Goal: Information Seeking & Learning: Learn about a topic

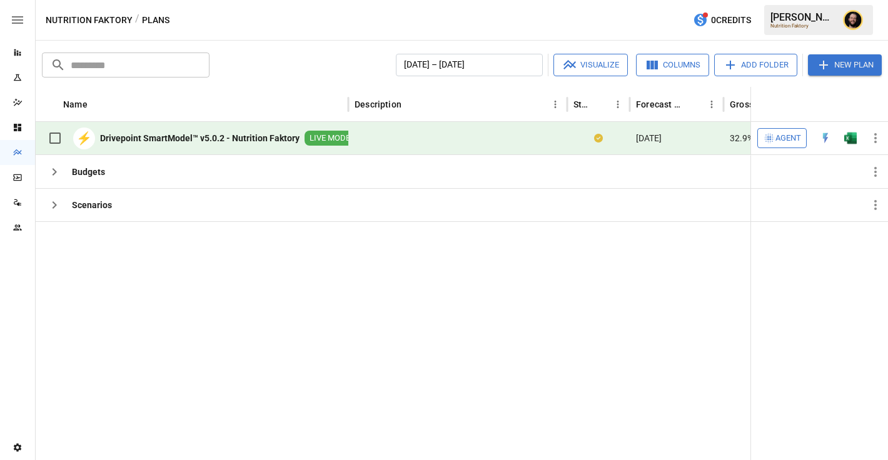
click at [20, 49] on icon "Reports" at bounding box center [18, 53] width 10 height 10
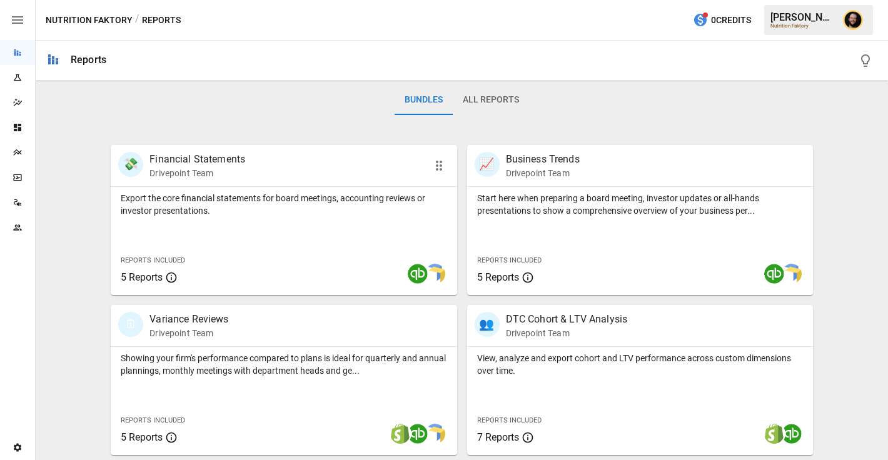
scroll to position [261, 0]
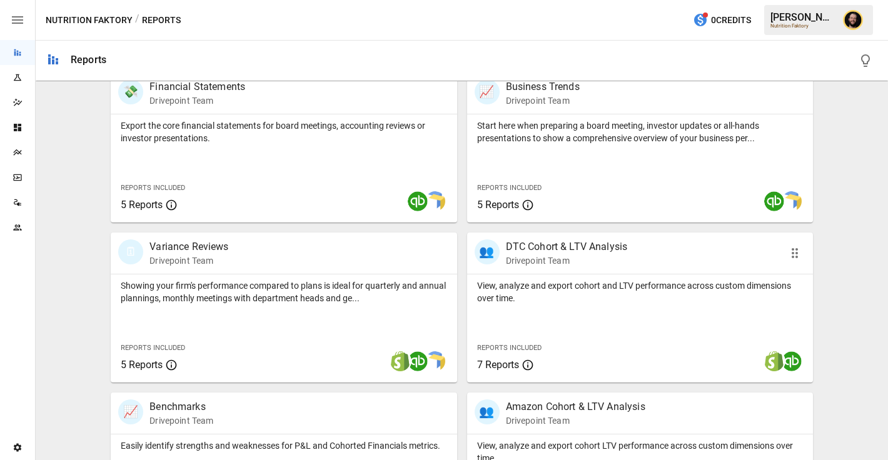
click at [587, 308] on div "View, analyze and export cohort and LTV performance across custom dimensions ov…" at bounding box center [640, 329] width 346 height 108
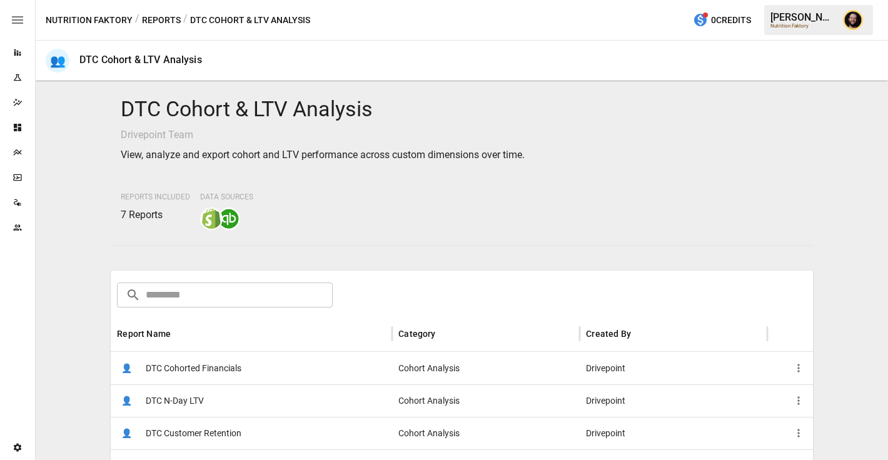
scroll to position [143, 0]
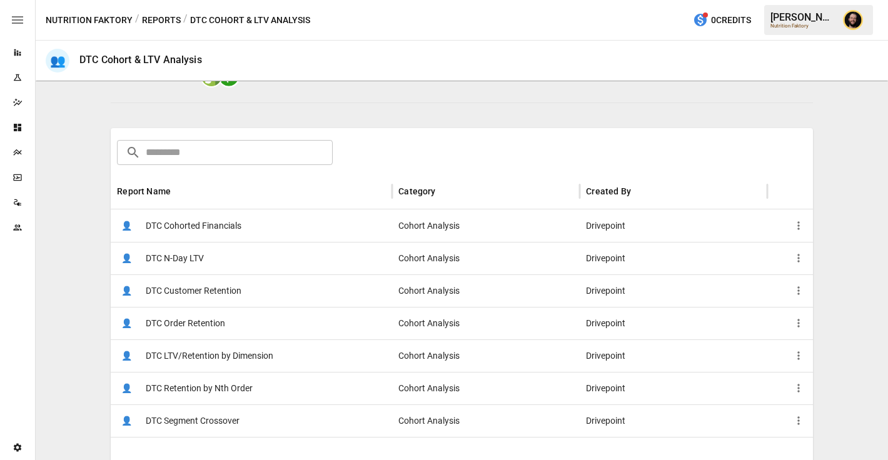
click at [228, 368] on span "DTC LTV/Retention by Dimension" at bounding box center [210, 356] width 128 height 32
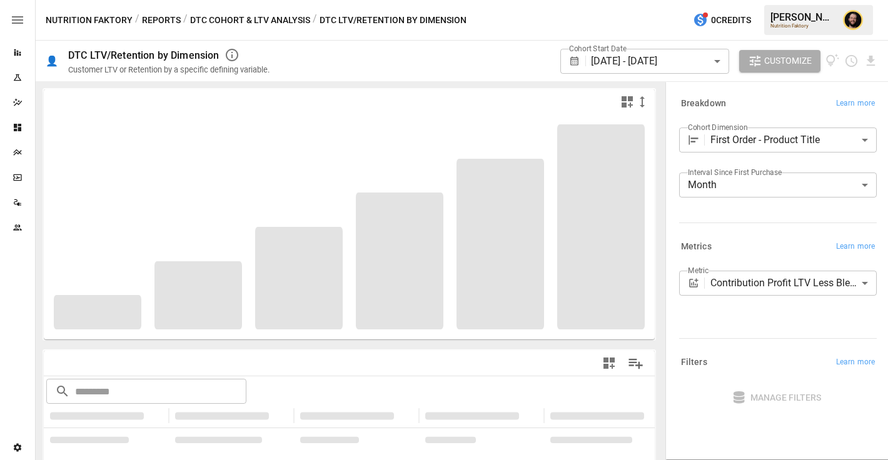
click at [779, 0] on body "**********" at bounding box center [444, 0] width 888 height 0
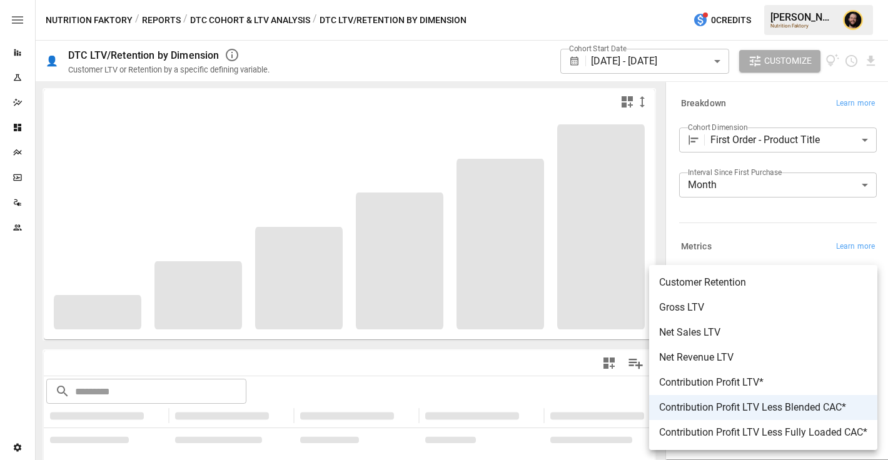
click at [764, 225] on div at bounding box center [444, 230] width 888 height 460
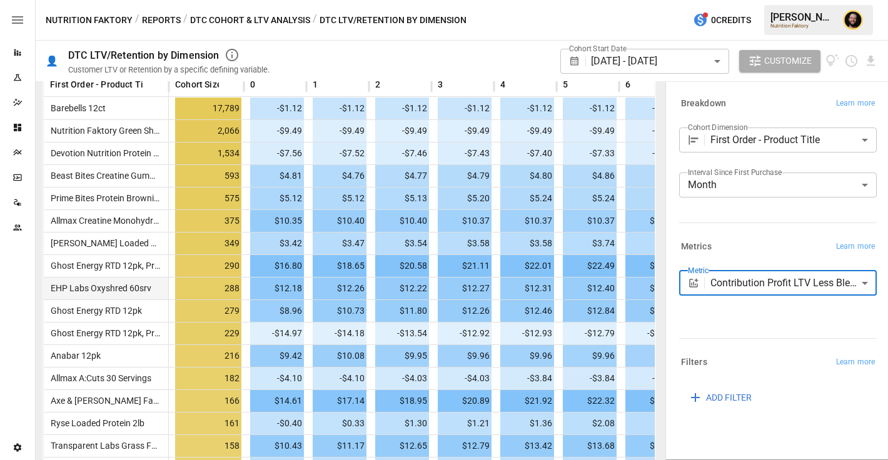
scroll to position [227, 0]
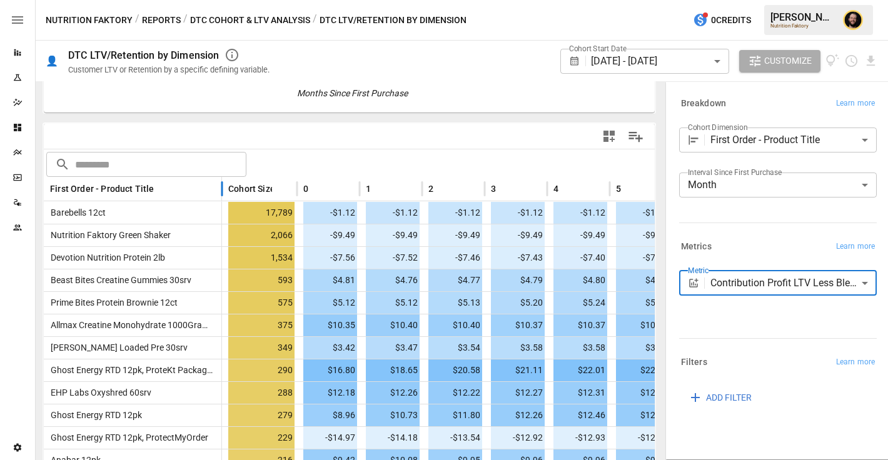
drag, startPoint x: 168, startPoint y: 188, endPoint x: 221, endPoint y: 192, distance: 53.3
click at [221, 192] on div at bounding box center [222, 189] width 6 height 24
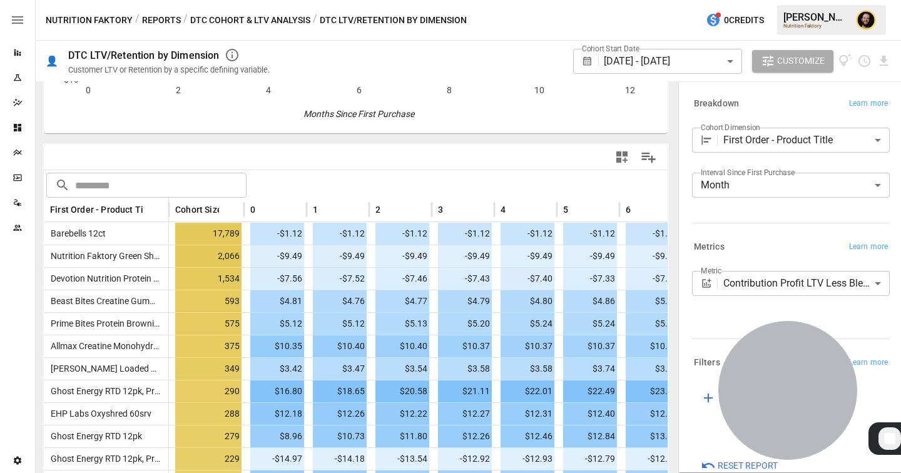
scroll to position [217, 0]
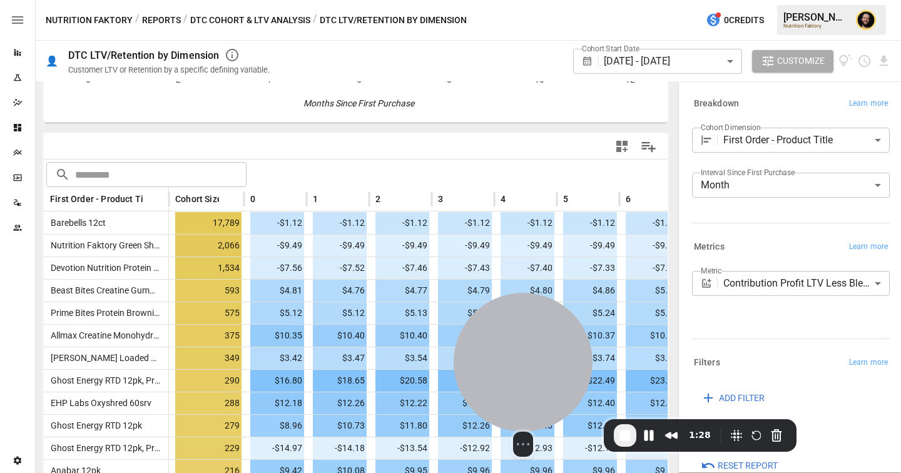
drag, startPoint x: 804, startPoint y: 373, endPoint x: 543, endPoint y: 368, distance: 261.4
click at [540, 370] on div at bounding box center [522, 362] width 139 height 139
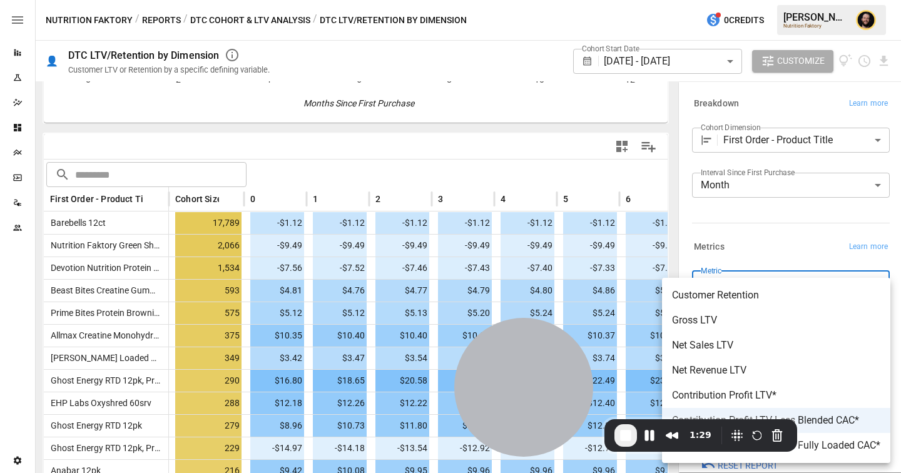
click at [827, 0] on body "Reports Experiments Dazzler Studio Dashboards Plans SmartModel ™ Data Sources T…" at bounding box center [450, 0] width 901 height 0
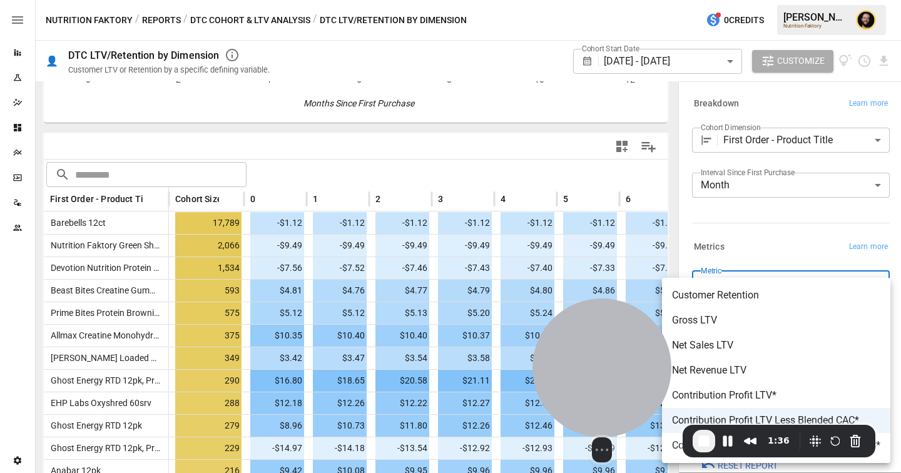
drag, startPoint x: 553, startPoint y: 380, endPoint x: 599, endPoint y: 386, distance: 46.1
click at [600, 386] on div at bounding box center [601, 367] width 139 height 139
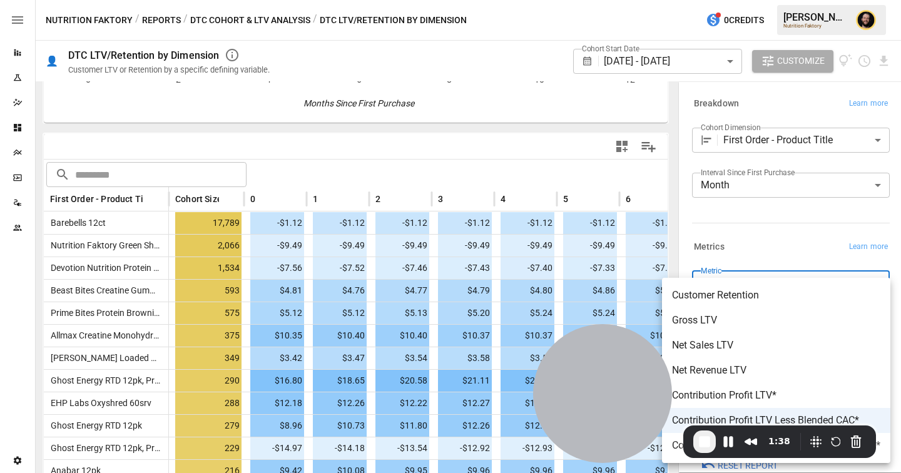
click at [448, 143] on div at bounding box center [450, 236] width 901 height 473
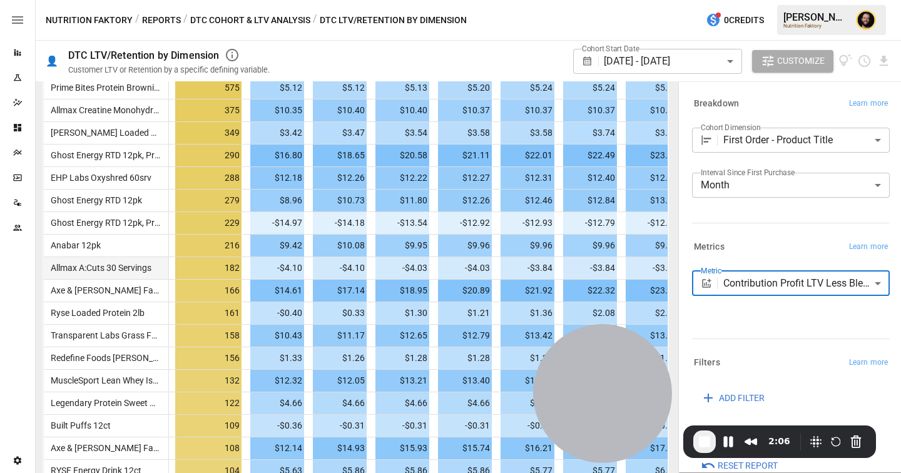
scroll to position [497, 0]
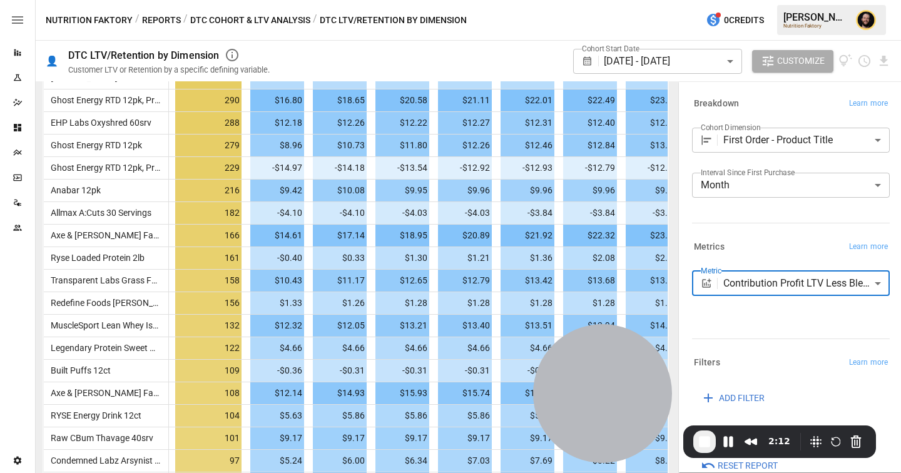
click at [755, 0] on body "Reports Experiments Dazzler Studio Dashboards Plans SmartModel ™ Data Sources T…" at bounding box center [450, 0] width 901 height 0
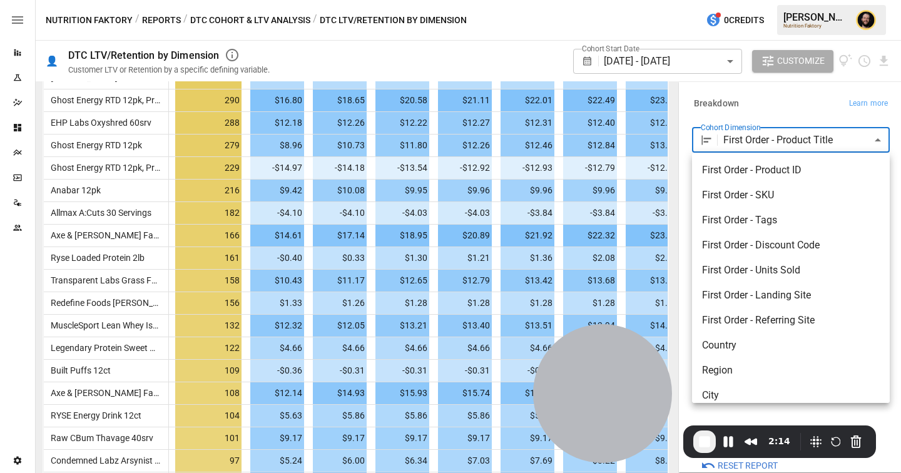
scroll to position [185, 0]
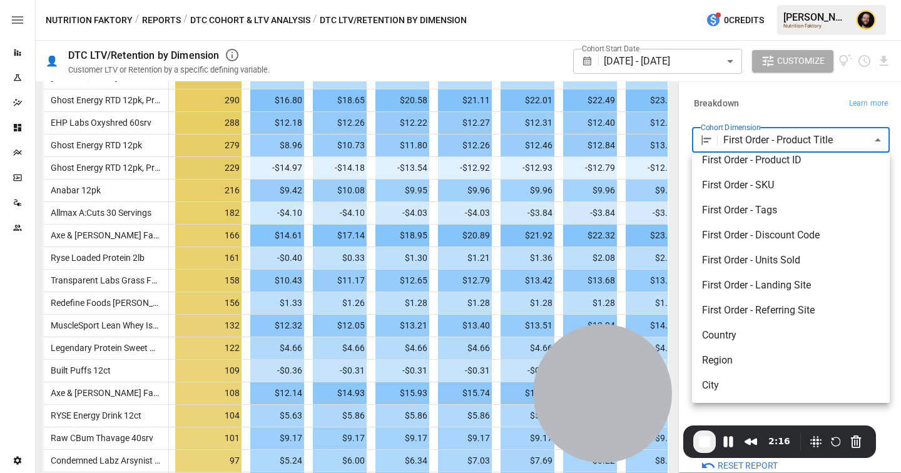
click at [767, 94] on div at bounding box center [450, 236] width 901 height 473
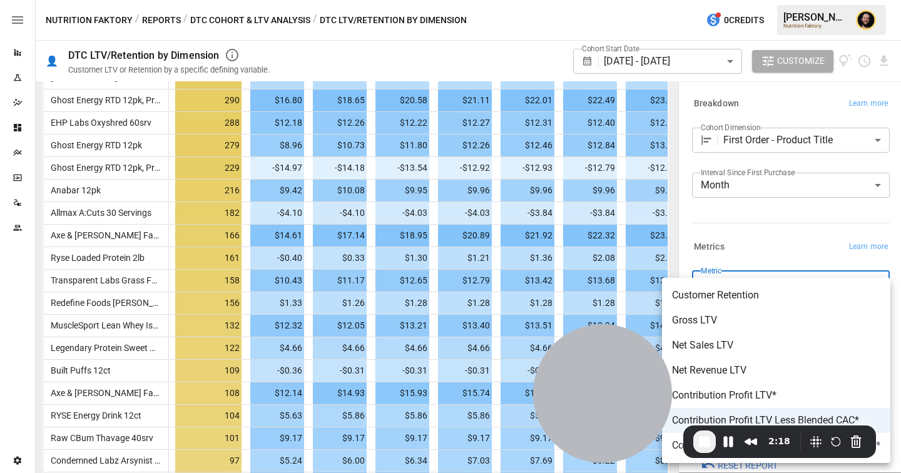
click at [746, 0] on body "Reports Experiments Dazzler Studio Dashboards Plans SmartModel ™ Data Sources T…" at bounding box center [450, 0] width 901 height 0
click at [776, 221] on div at bounding box center [450, 236] width 901 height 473
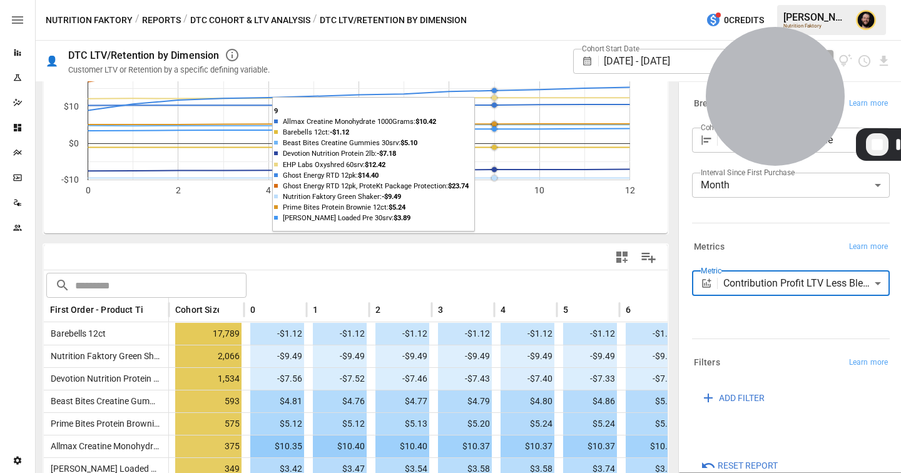
scroll to position [0, 0]
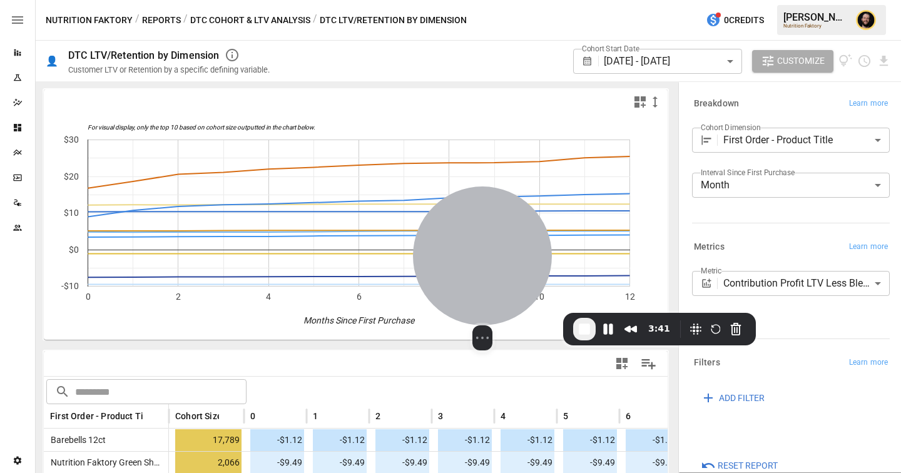
drag, startPoint x: 778, startPoint y: 94, endPoint x: 493, endPoint y: 285, distance: 342.2
click at [493, 285] on div at bounding box center [482, 255] width 139 height 139
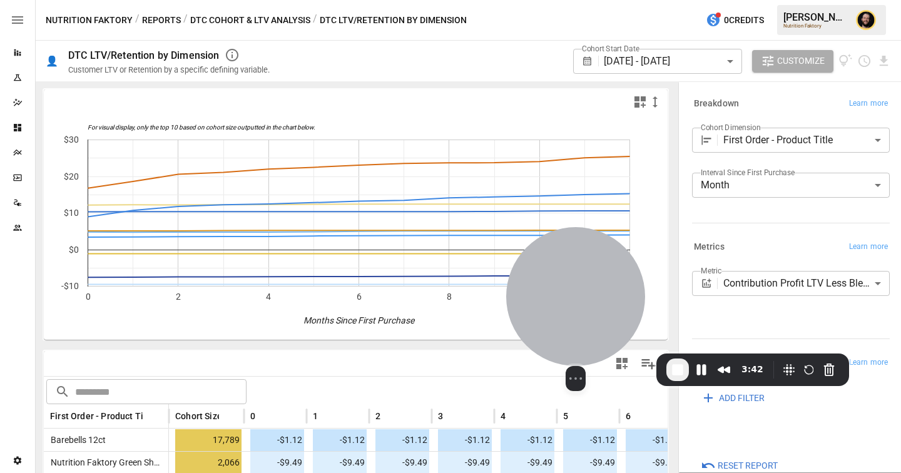
drag, startPoint x: 494, startPoint y: 285, endPoint x: 595, endPoint y: 317, distance: 106.4
click at [595, 317] on div at bounding box center [575, 296] width 139 height 139
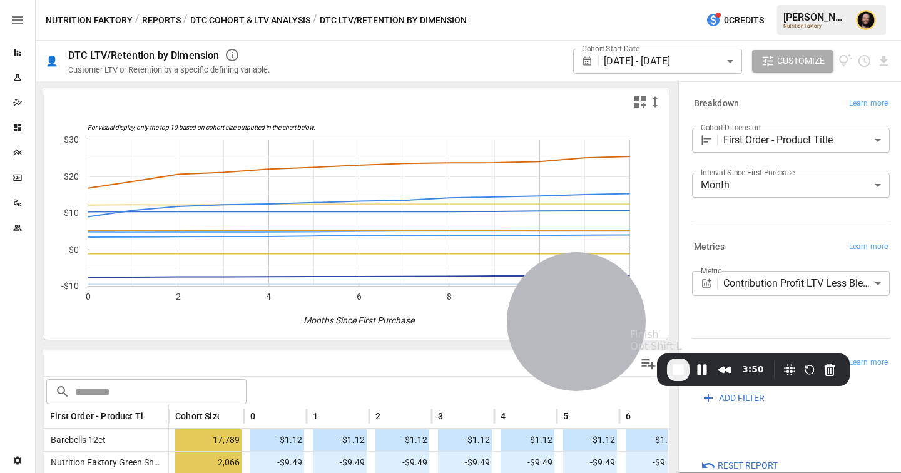
click at [678, 372] on span "End Recording" at bounding box center [677, 369] width 15 height 15
